Goal: Information Seeking & Learning: Learn about a topic

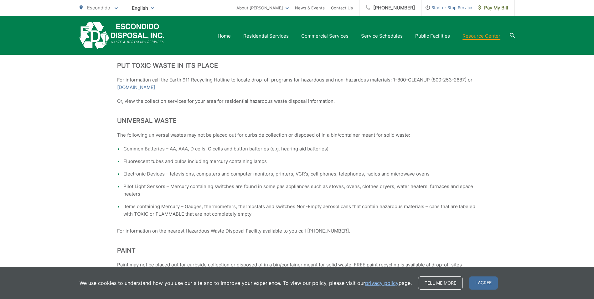
scroll to position [251, 0]
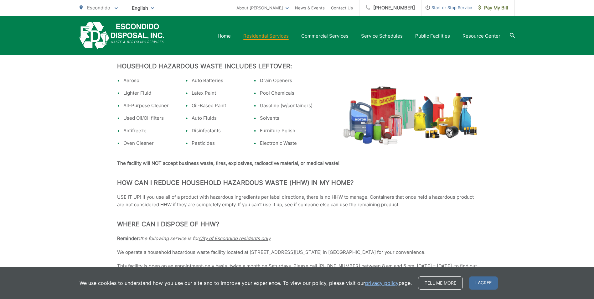
scroll to position [157, 0]
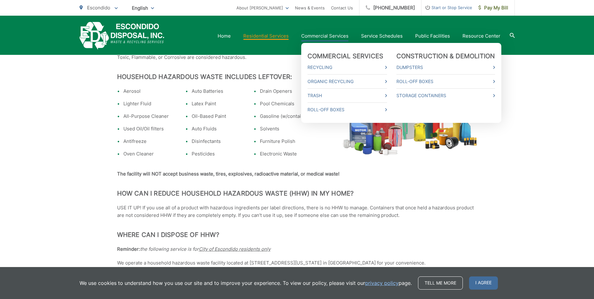
click at [346, 34] on link "Commercial Services" at bounding box center [324, 36] width 47 height 8
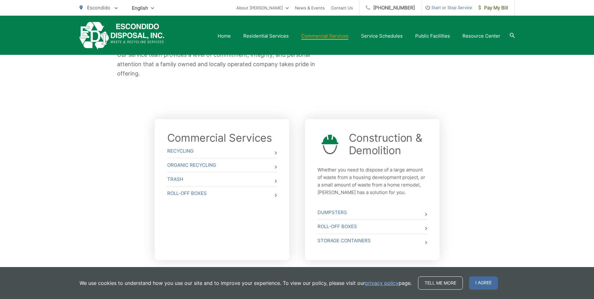
scroll to position [188, 0]
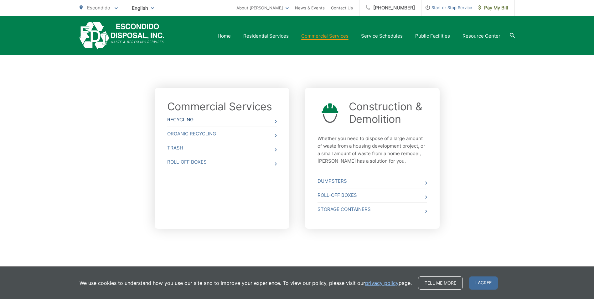
click at [275, 120] on icon at bounding box center [276, 121] width 2 height 3
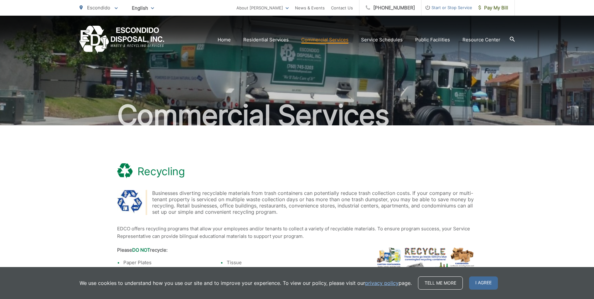
scroll to position [94, 0]
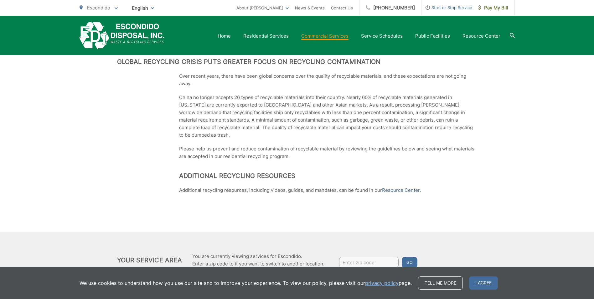
scroll to position [407, 0]
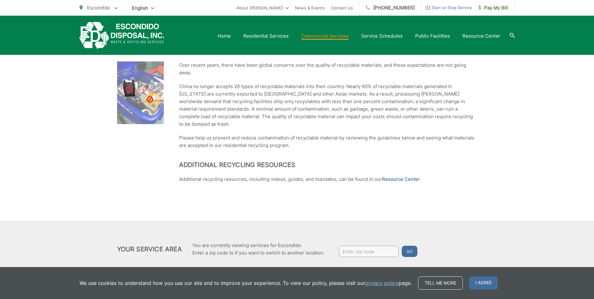
click at [385, 175] on link "Resource Center" at bounding box center [401, 179] width 38 height 8
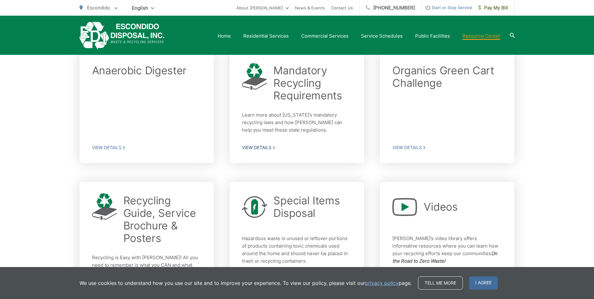
scroll to position [219, 0]
